Goal: Information Seeking & Learning: Find specific fact

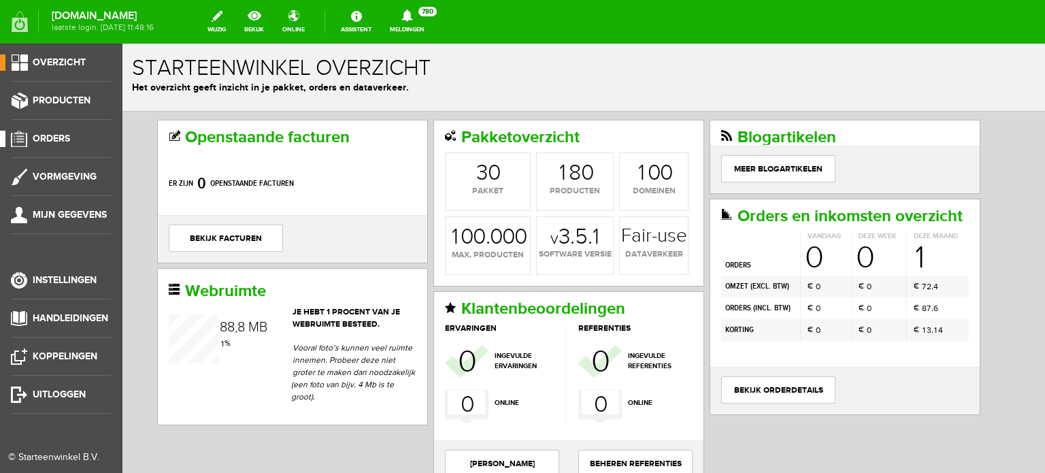
click at [65, 134] on span "Orders" at bounding box center [51, 139] width 37 height 12
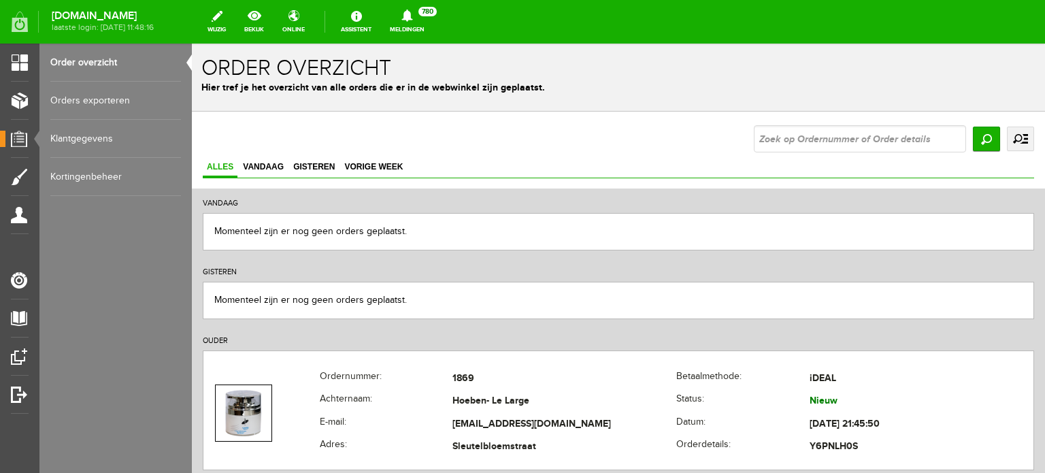
click at [758, 138] on input "text" at bounding box center [860, 138] width 212 height 27
type input "[PERSON_NAME]"
click at [977, 140] on input "Zoeken" at bounding box center [986, 139] width 27 height 25
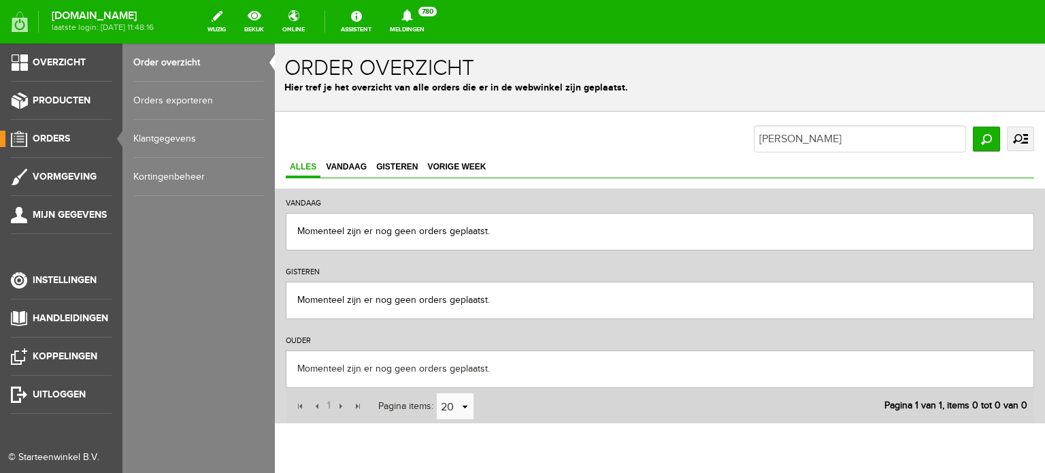
click at [49, 135] on span "Orders" at bounding box center [51, 139] width 37 height 12
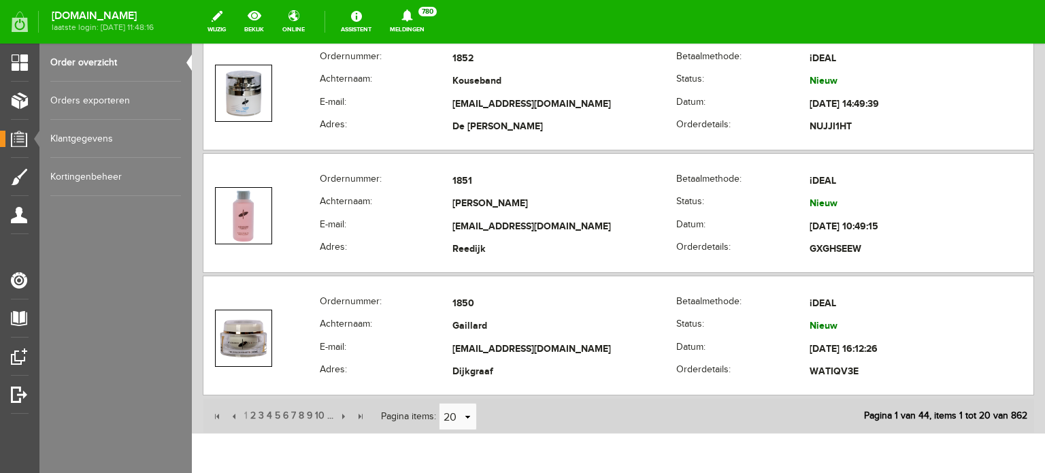
scroll to position [2458, 0]
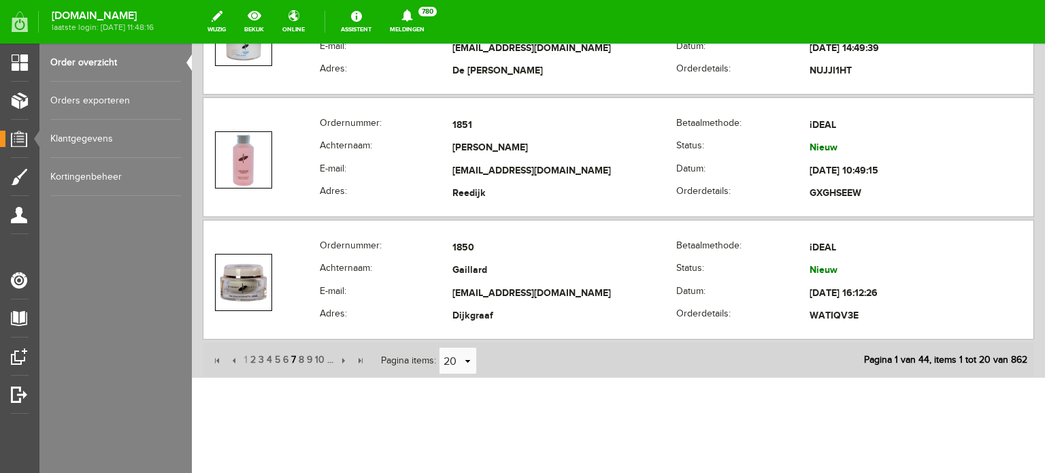
click at [290, 349] on span "7" at bounding box center [293, 359] width 7 height 27
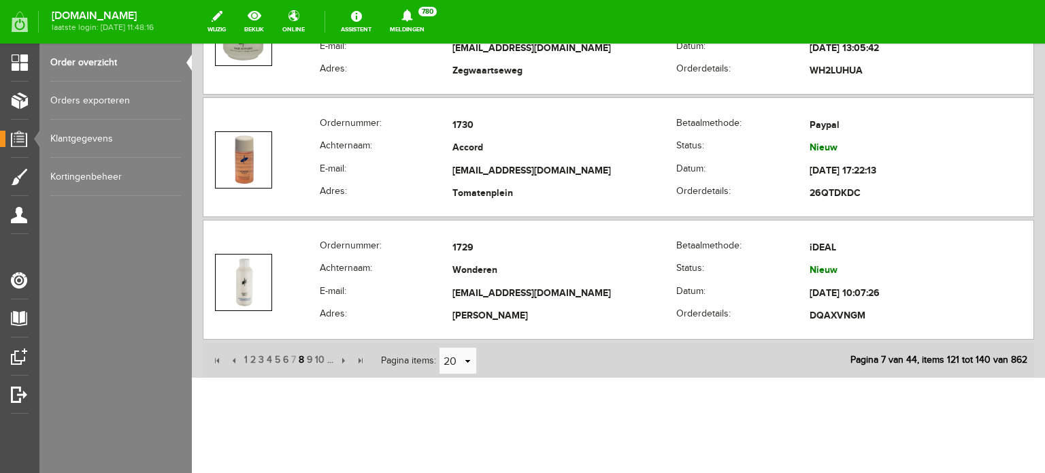
click at [299, 353] on span "8" at bounding box center [301, 359] width 8 height 27
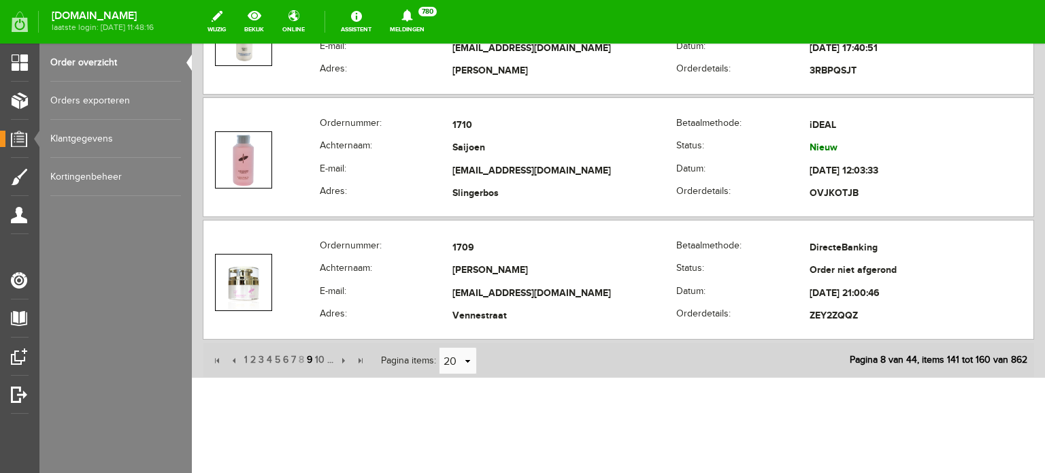
click at [309, 353] on span "9" at bounding box center [310, 359] width 8 height 27
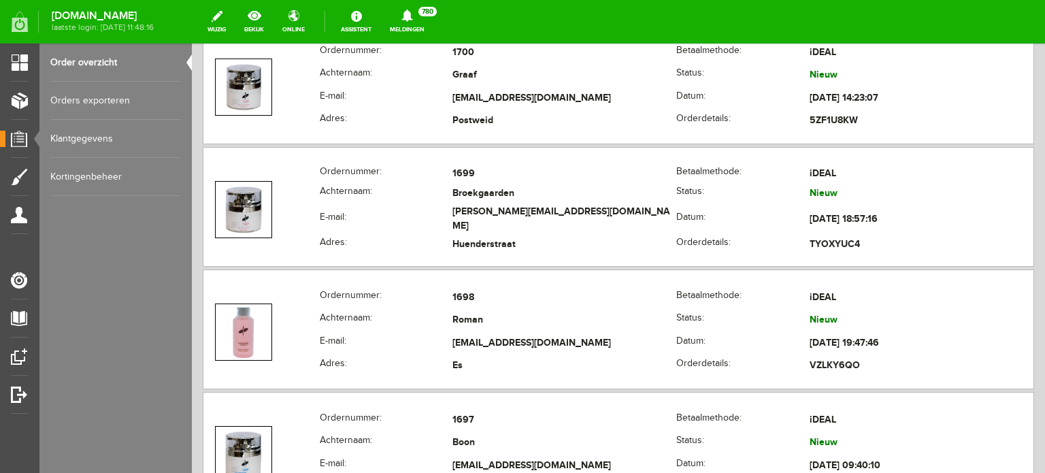
scroll to position [1269, 0]
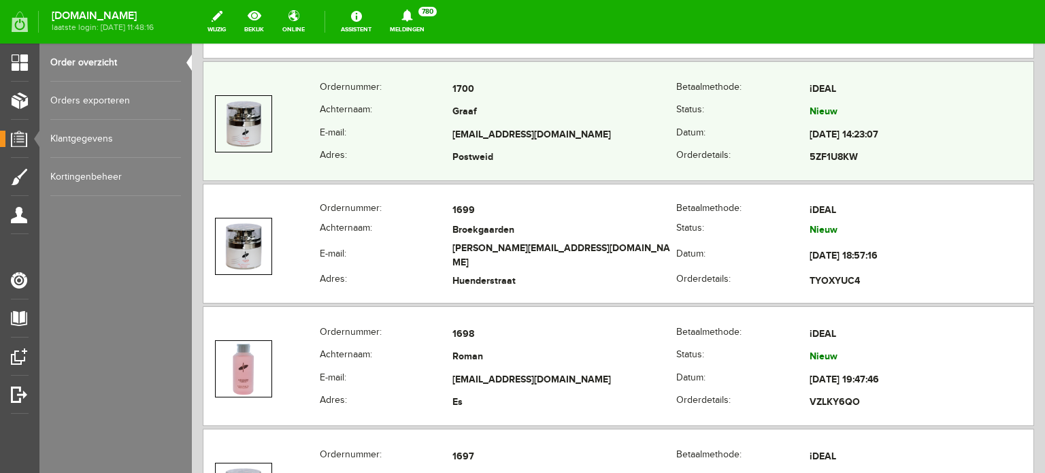
click at [502, 118] on td "Graaf" at bounding box center [565, 112] width 224 height 23
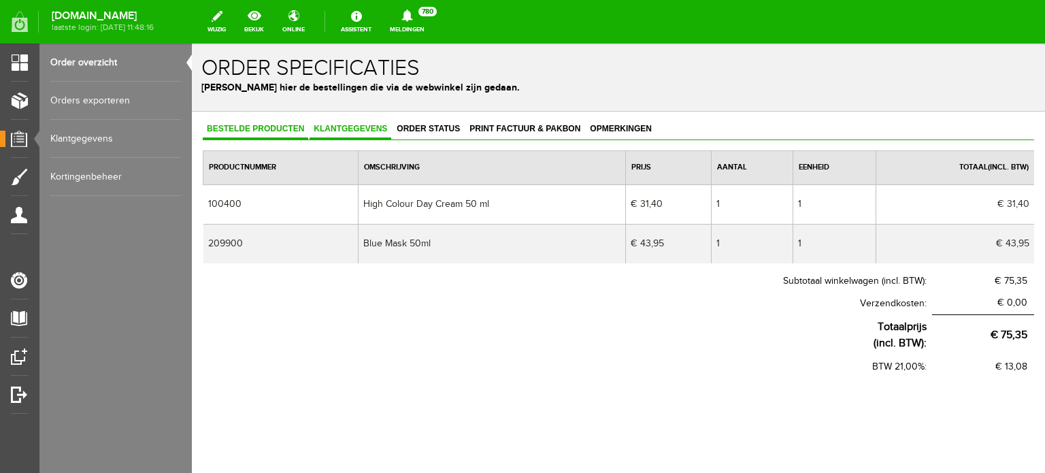
click at [353, 127] on span "Klantgegevens" at bounding box center [351, 129] width 82 height 10
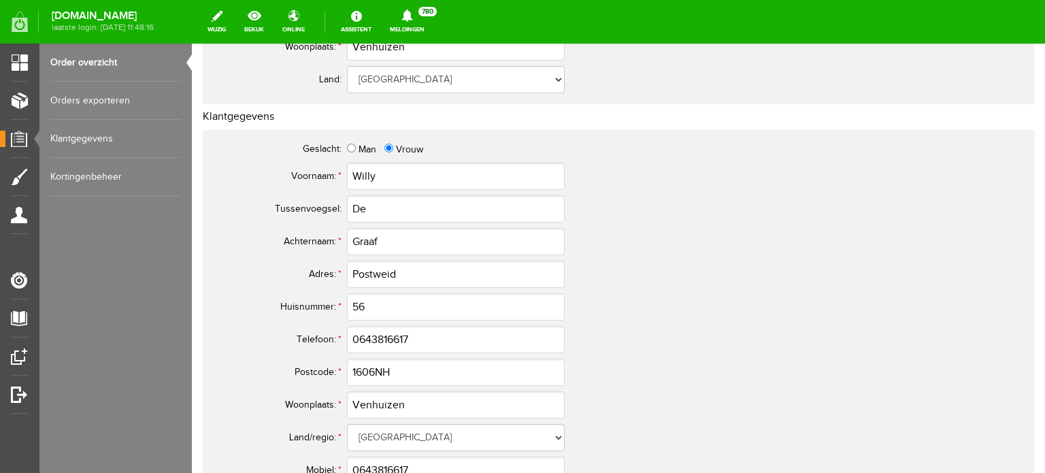
scroll to position [517, 0]
